Goal: Find contact information: Find contact information

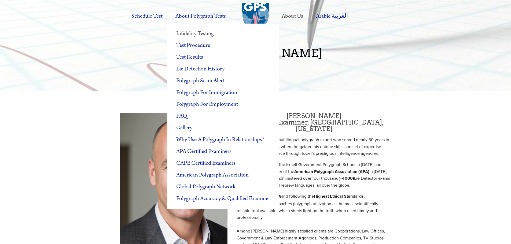
click at [192, 31] on link "Infidelity Testing" at bounding box center [223, 34] width 112 height 12
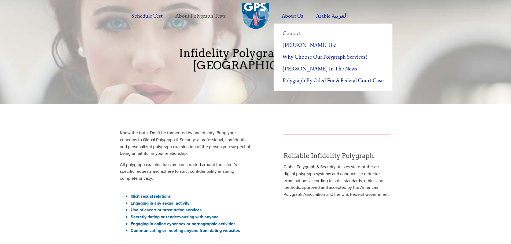
click at [297, 31] on link "Contact" at bounding box center [333, 34] width 119 height 12
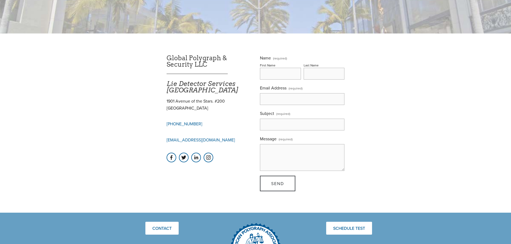
scroll to position [80, 0]
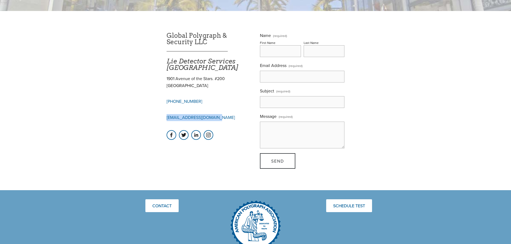
drag, startPoint x: 228, startPoint y: 117, endPoint x: 164, endPoint y: 119, distance: 64.1
click at [164, 119] on div "[EMAIL_ADDRESS][DOMAIN_NAME]" at bounding box center [209, 118] width 94 height 16
copy link "[EMAIL_ADDRESS][DOMAIN_NAME]"
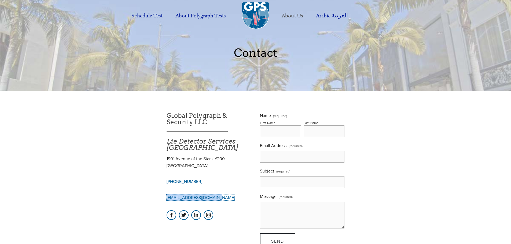
scroll to position [0, 0]
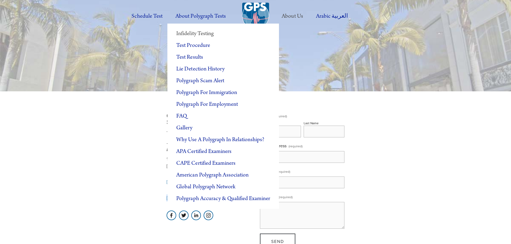
click at [206, 31] on link "Infidelity Testing" at bounding box center [223, 34] width 112 height 12
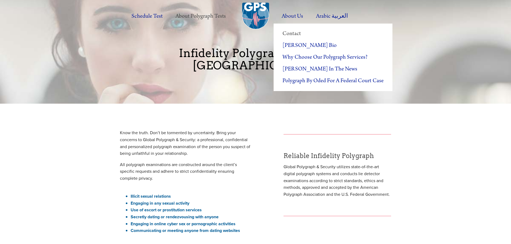
click at [303, 30] on link "Contact" at bounding box center [333, 34] width 119 height 12
